Goal: Transaction & Acquisition: Download file/media

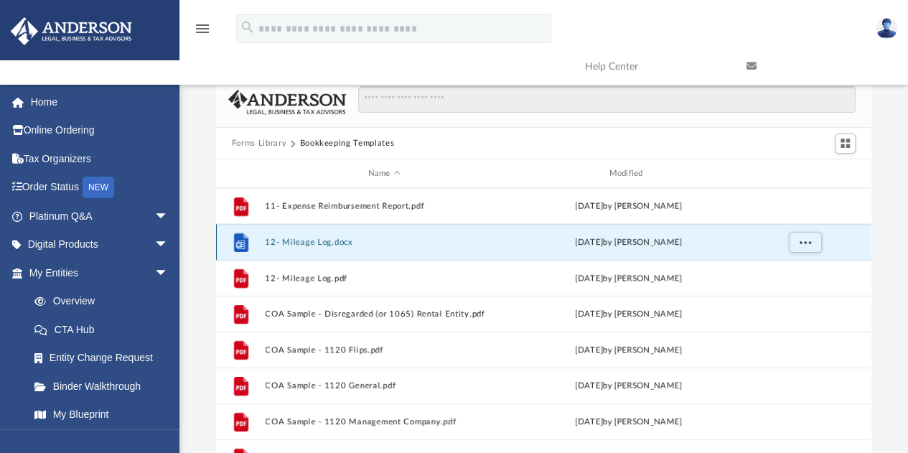
scroll to position [315, 645]
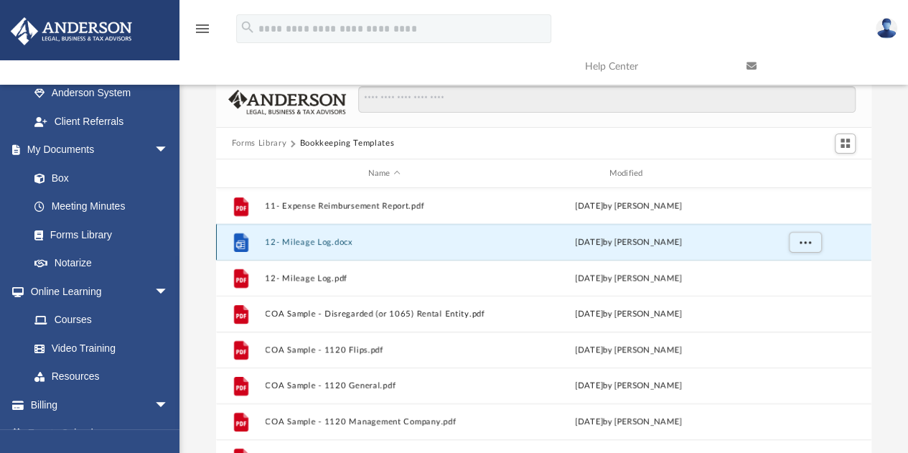
click at [312, 243] on button "12- Mileage Log.docx" at bounding box center [384, 242] width 238 height 9
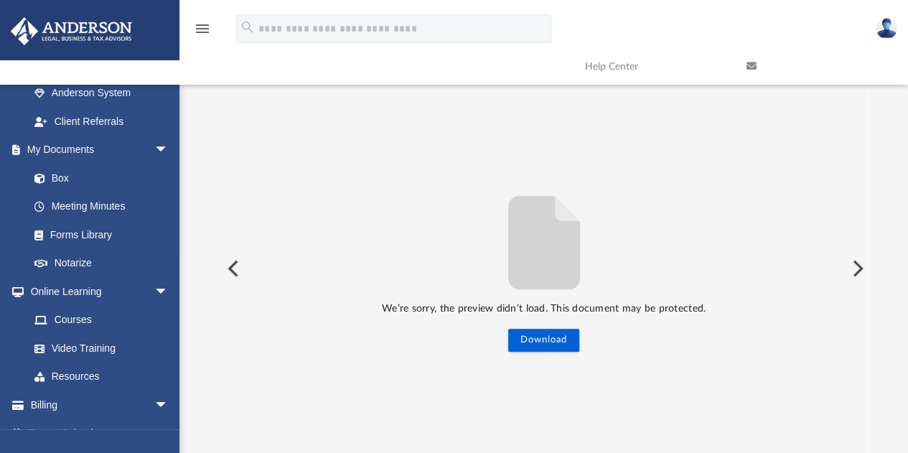
scroll to position [0, 0]
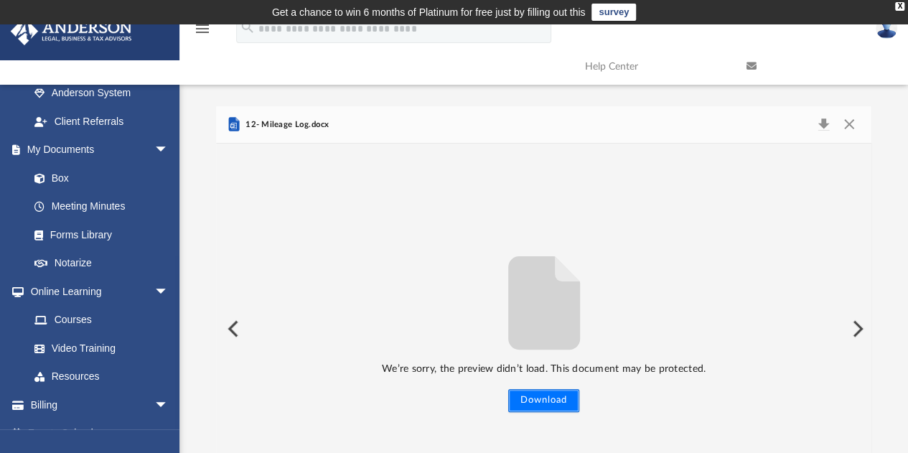
click at [554, 399] on button "Download" at bounding box center [543, 400] width 71 height 23
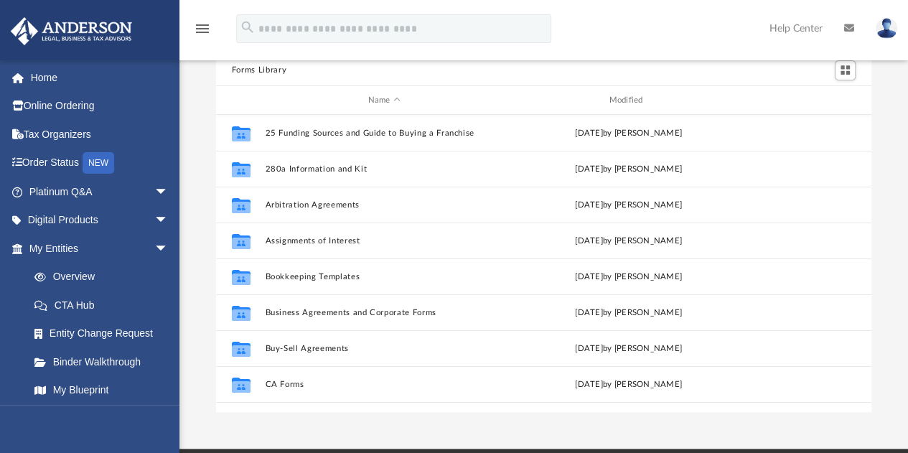
scroll to position [108, 0]
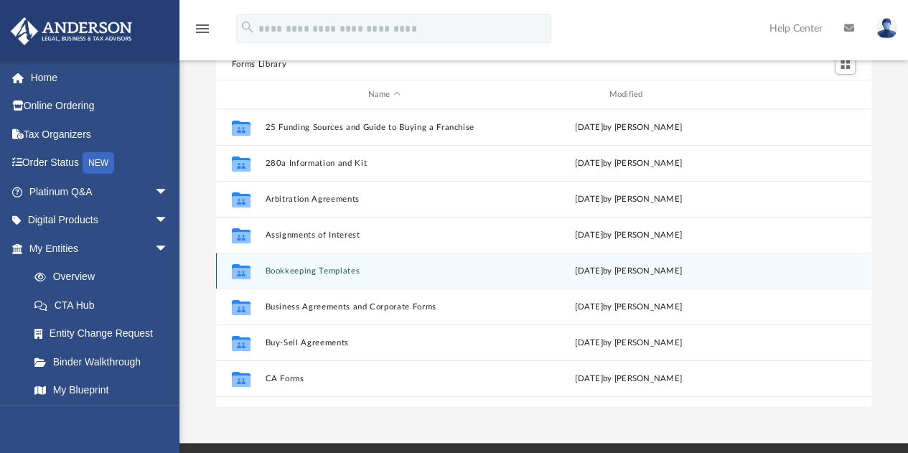
click at [303, 271] on button "Bookkeeping Templates" at bounding box center [384, 270] width 238 height 9
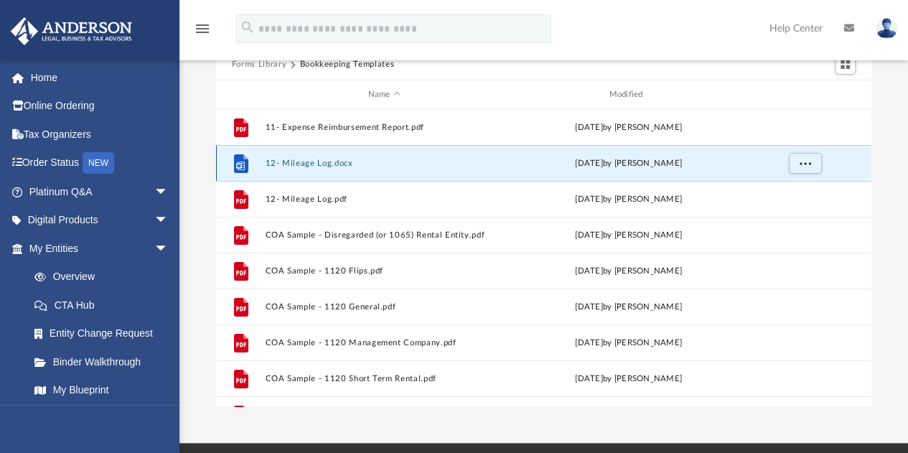
click at [306, 159] on button "12- Mileage Log.docx" at bounding box center [384, 163] width 238 height 9
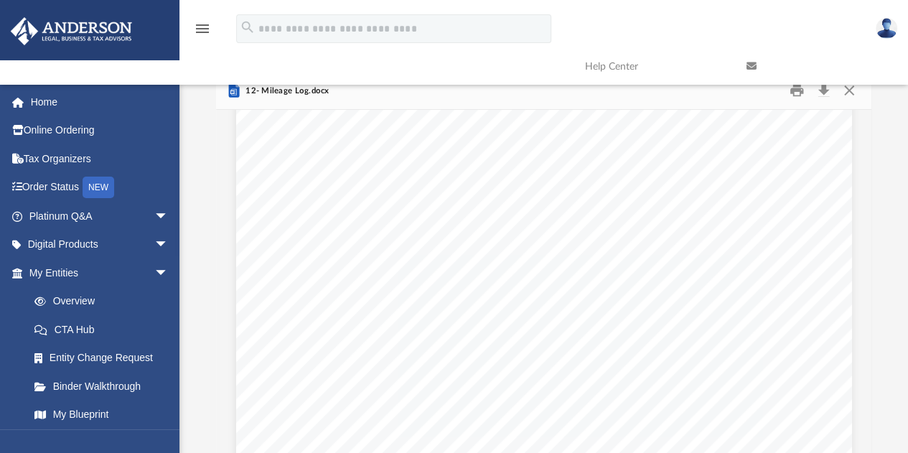
scroll to position [19, 0]
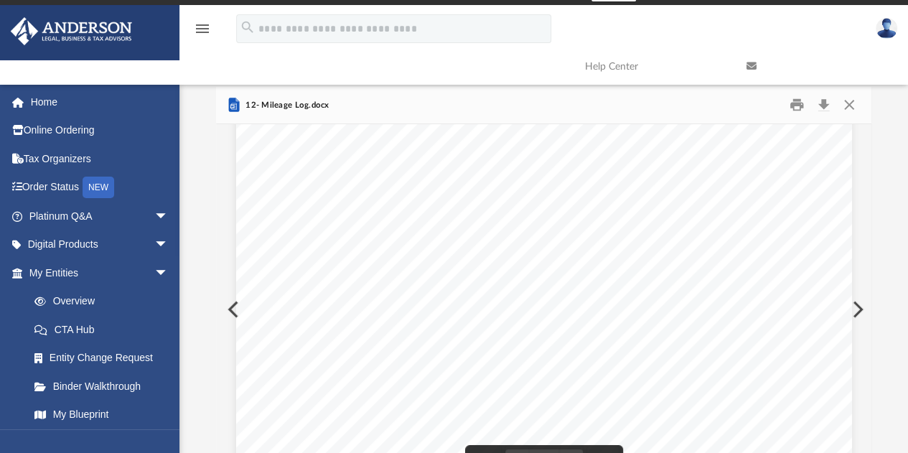
click at [862, 298] on button "Preview" at bounding box center [857, 309] width 32 height 40
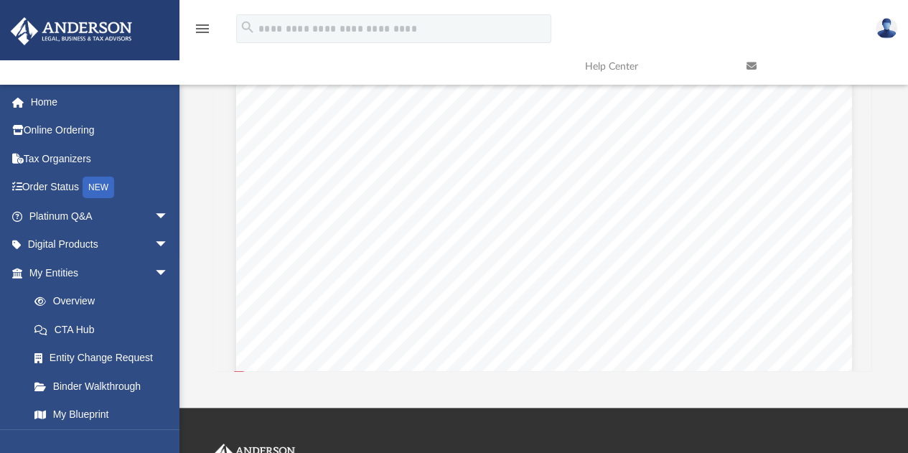
scroll to position [184, 0]
